Goal: Task Accomplishment & Management: Complete application form

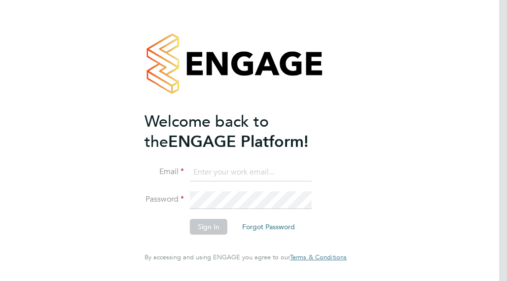
type input "donna_m_thompson@hotmail.com"
click at [216, 229] on button "Sign In" at bounding box center [208, 227] width 37 height 16
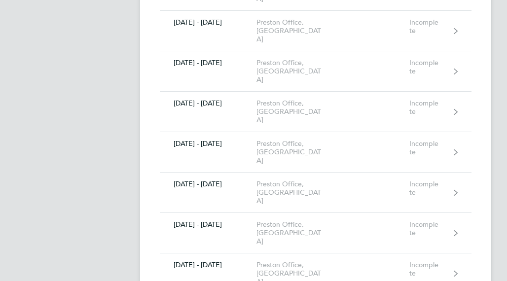
scroll to position [404, 0]
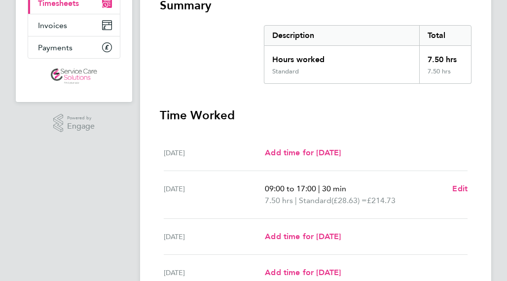
scroll to position [183, 0]
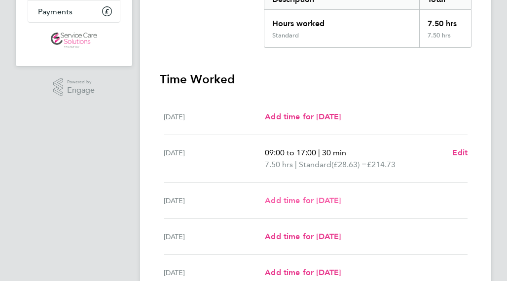
click at [285, 198] on span "Add time for [DATE]" at bounding box center [303, 200] width 76 height 9
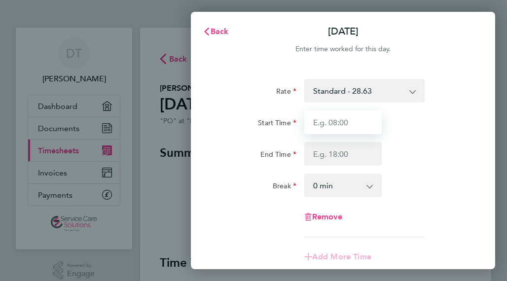
click at [351, 121] on input "Start Time" at bounding box center [343, 122] width 78 height 24
type input "09:00"
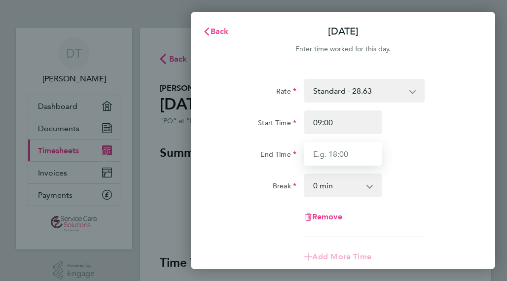
type input "17:00"
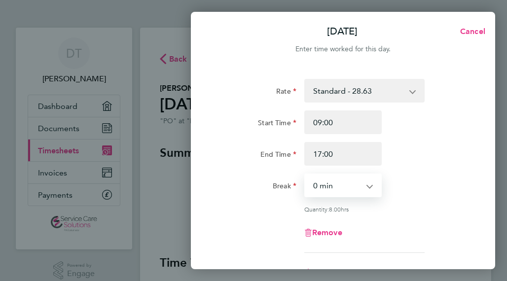
click at [324, 184] on select "0 min 15 min 30 min 45 min 60 min 75 min 90 min" at bounding box center [337, 186] width 64 height 22
select select "30"
click at [305, 175] on select "0 min 15 min 30 min 45 min 60 min 75 min 90 min" at bounding box center [337, 186] width 64 height 22
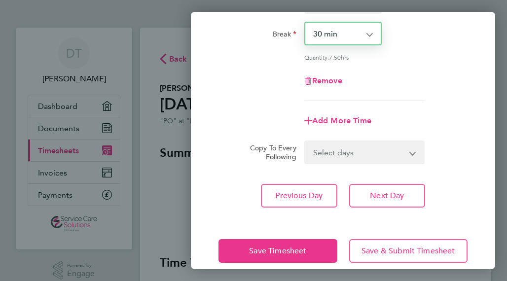
scroll to position [152, 0]
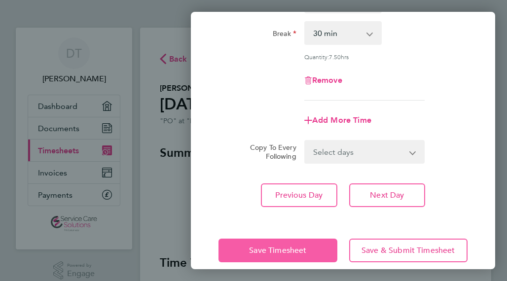
click at [299, 249] on span "Save Timesheet" at bounding box center [277, 251] width 57 height 10
